Goal: Task Accomplishment & Management: Manage account settings

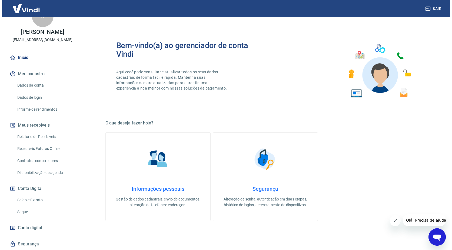
scroll to position [32, 0]
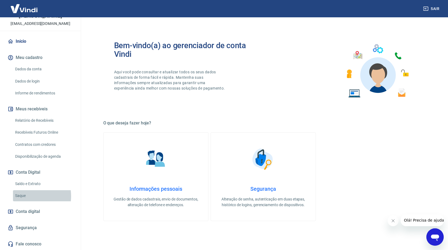
click at [28, 196] on link "Saque" at bounding box center [43, 195] width 61 height 11
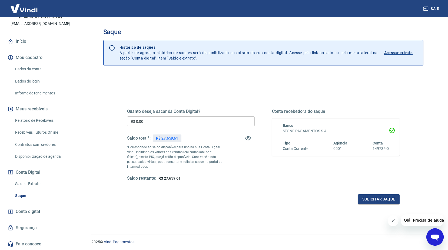
click at [147, 119] on input "R$ 0,00" at bounding box center [191, 121] width 128 height 10
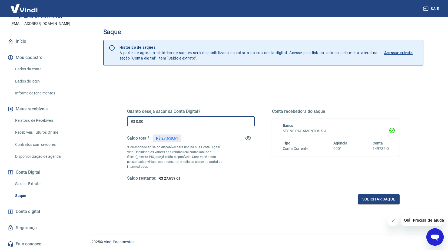
drag, startPoint x: 147, startPoint y: 119, endPoint x: 118, endPoint y: 119, distance: 28.9
click at [118, 119] on div "Quanto deseja sacar da Conta Digital? R$ 0,00 ​ Saldo total*: R$ 27.659,61 *Cor…" at bounding box center [263, 148] width 299 height 126
type input "R$ 25.000,00"
click at [372, 198] on button "Solicitar saque" at bounding box center [379, 199] width 42 height 10
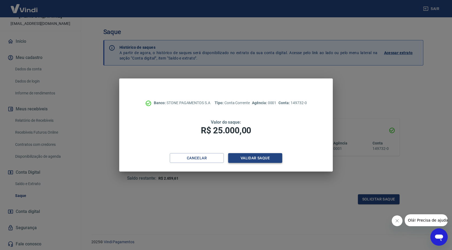
click at [250, 157] on button "Validar saque" at bounding box center [255, 158] width 54 height 10
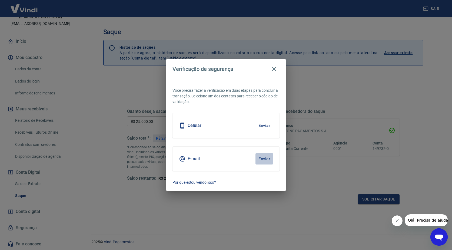
click at [268, 158] on button "Enviar" at bounding box center [265, 158] width 18 height 11
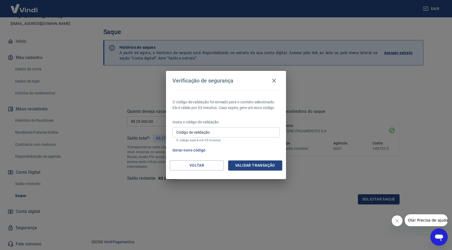
click at [228, 133] on input "Código de validação" at bounding box center [226, 132] width 107 height 10
type input "698084"
click at [252, 168] on button "Validar transação" at bounding box center [255, 165] width 54 height 10
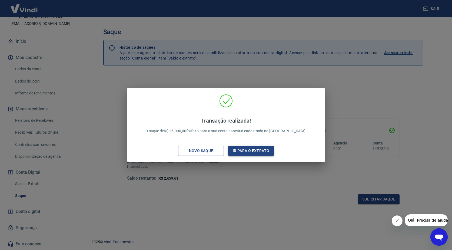
click at [246, 152] on button "Ir para o extrato" at bounding box center [251, 151] width 46 height 10
